Goal: Task Accomplishment & Management: Manage account settings

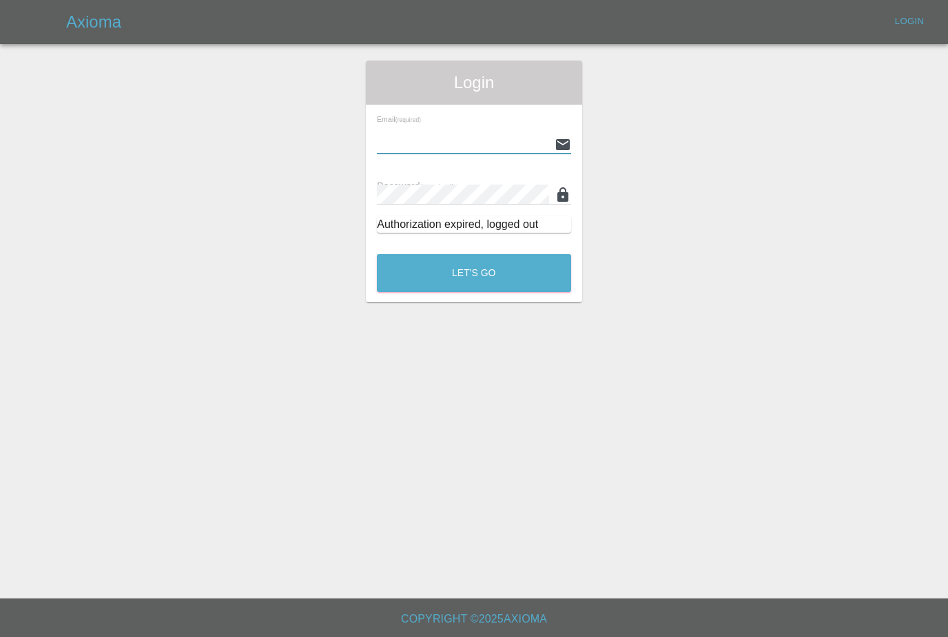
type input "[PERSON_NAME][EMAIL_ADDRESS][PERSON_NAME][DOMAIN_NAME]"
click at [474, 273] on button "Let's Go" at bounding box center [474, 273] width 194 height 38
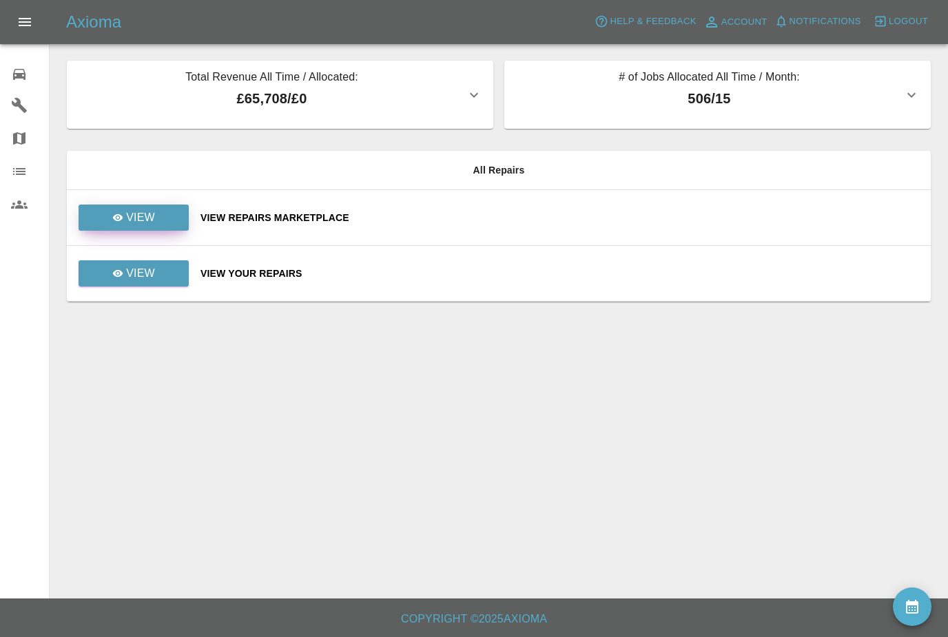
click at [140, 212] on p "View" at bounding box center [140, 218] width 29 height 17
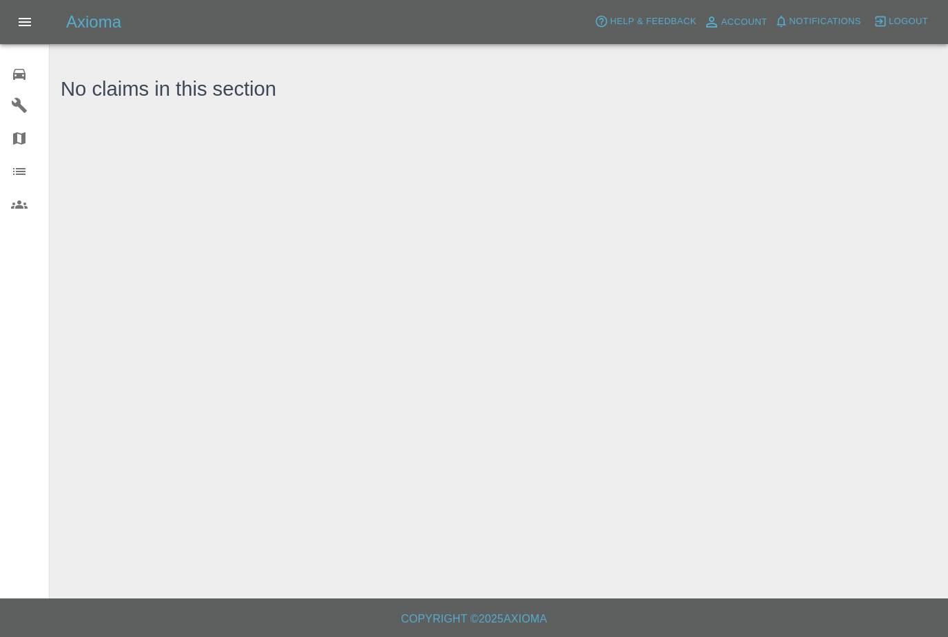
click at [28, 82] on div "0" at bounding box center [30, 73] width 39 height 20
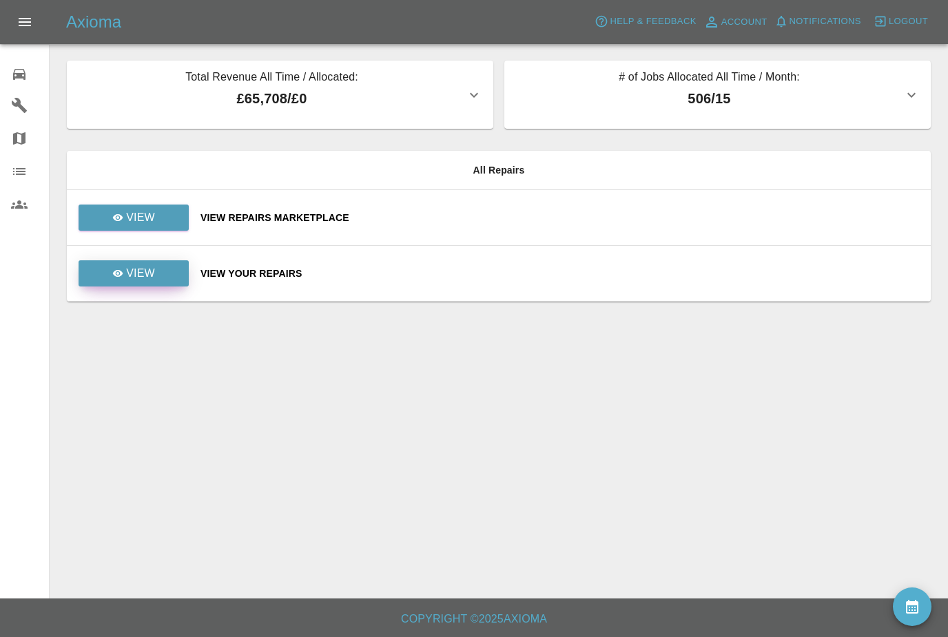
click at [138, 267] on p "View" at bounding box center [140, 273] width 29 height 17
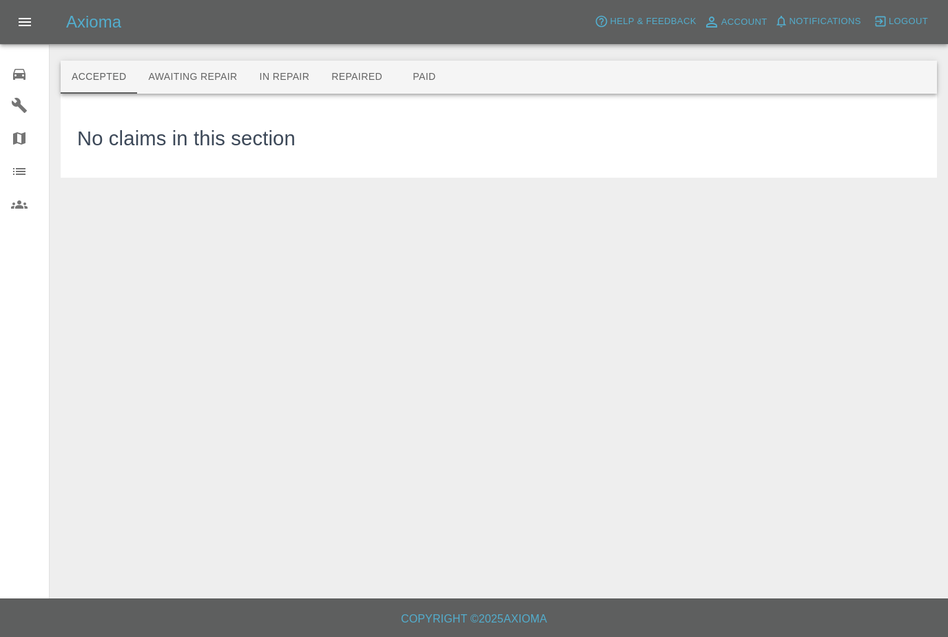
click at [169, 74] on button "Awaiting Repair" at bounding box center [192, 77] width 111 height 33
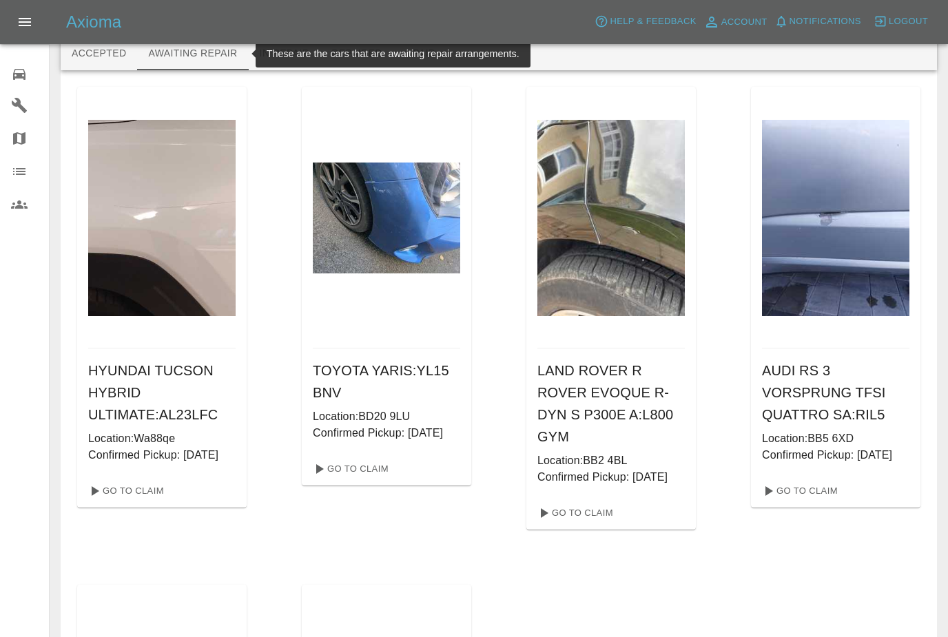
scroll to position [25, 0]
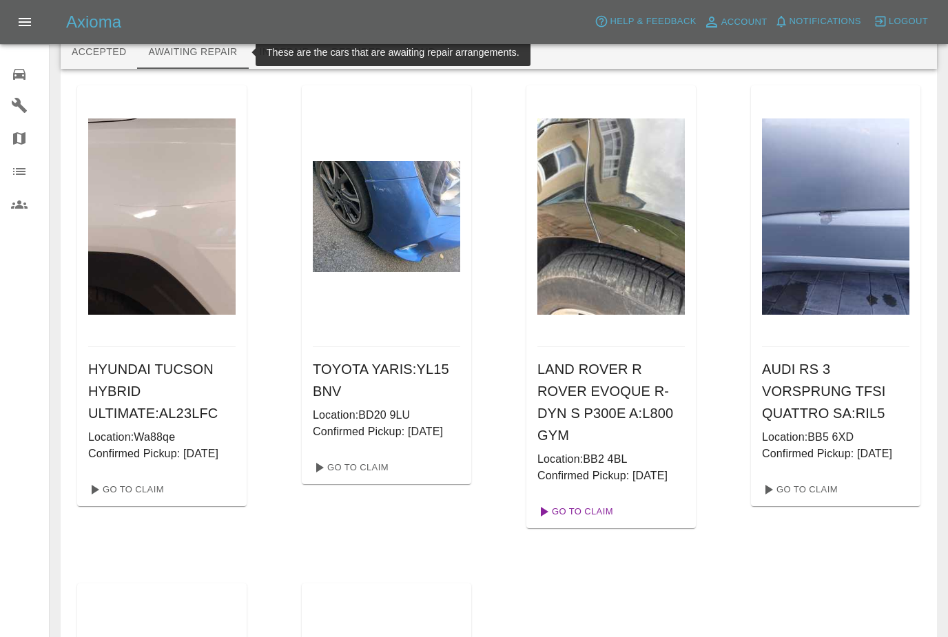
click at [606, 523] on link "Go To Claim" at bounding box center [574, 512] width 85 height 22
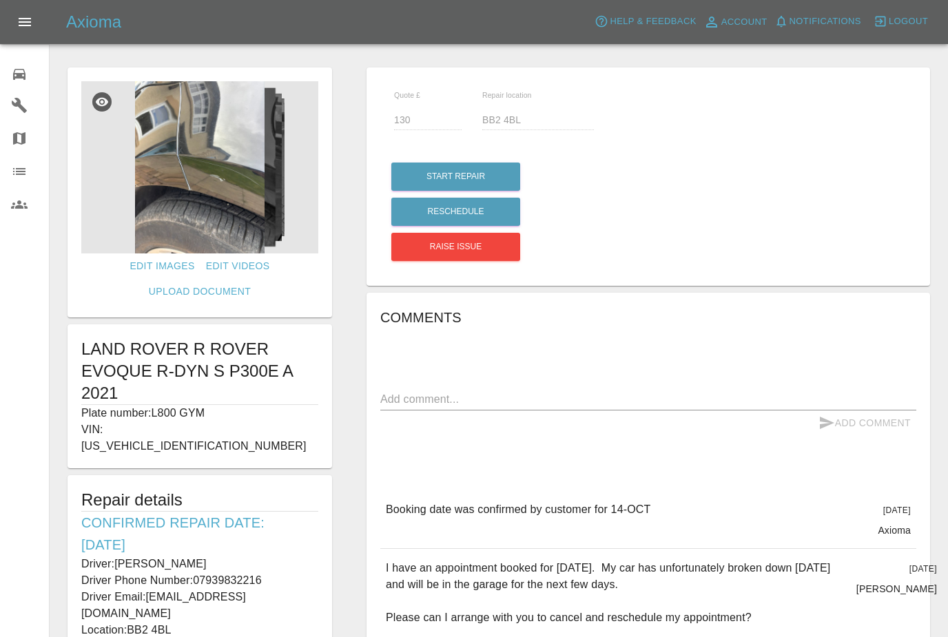
click at [39, 540] on div "0 Repair home Garages Map Organization Users" at bounding box center [25, 318] width 50 height 637
